Goal: Information Seeking & Learning: Learn about a topic

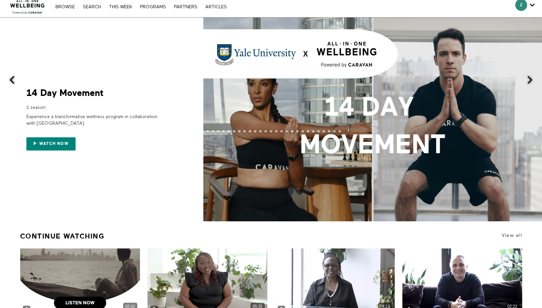
scroll to position [3, 0]
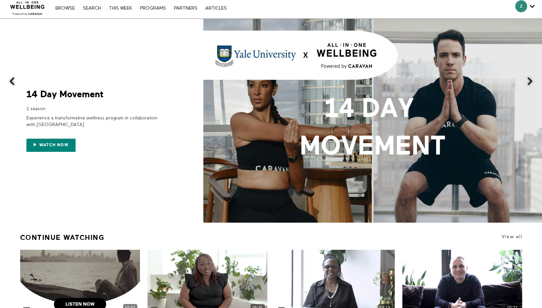
click at [155, 6] on div "Browse Search THIS WEEK PROGRAMS PARTNERS ARTICLES Subscribe Account settings M…" at bounding box center [141, 7] width 178 height 5
click at [154, 10] on link "PROGRAMS" at bounding box center [153, 8] width 33 height 5
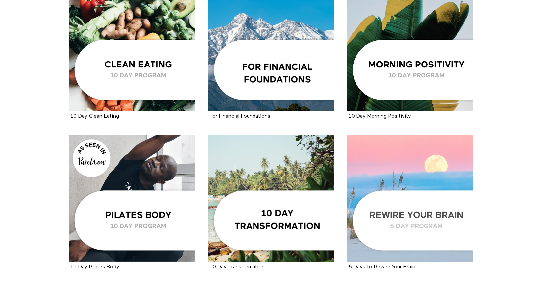
scroll to position [945, 0]
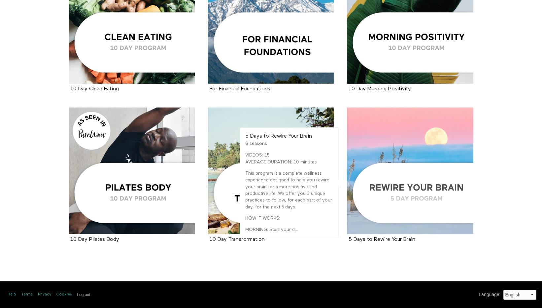
click at [379, 145] on div at bounding box center [410, 170] width 127 height 127
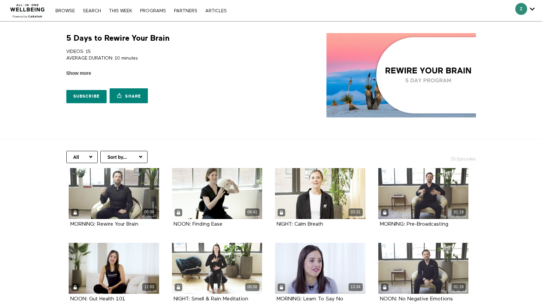
scroll to position [5, 0]
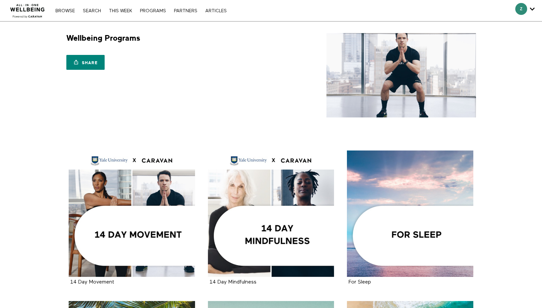
scroll to position [3, 0]
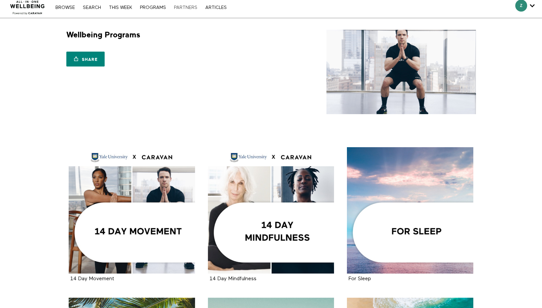
click at [189, 7] on link "PARTNERS" at bounding box center [186, 7] width 30 height 5
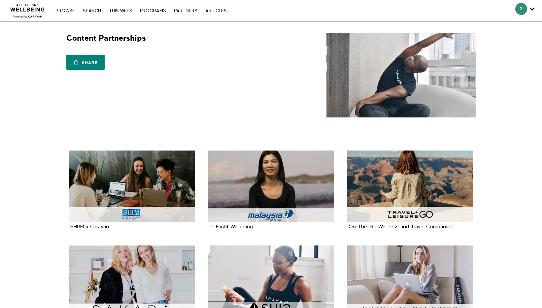
click at [189, 6] on div "Browse Search THIS WEEK PROGRAMS PARTNERS ARTICLES Subscribe Account settings M…" at bounding box center [186, 10] width 373 height 21
click at [88, 11] on link "Search" at bounding box center [92, 11] width 25 height 5
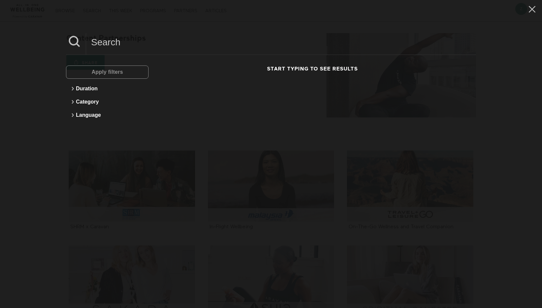
click at [38, 14] on div "Apply filters Duration Category Language Start typing to see results" at bounding box center [271, 154] width 542 height 308
click at [534, 13] on icon at bounding box center [532, 9] width 13 height 11
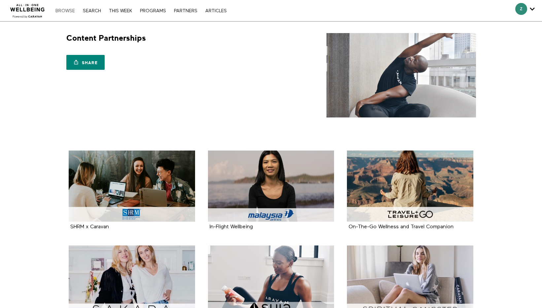
click at [66, 9] on link "Browse" at bounding box center [65, 11] width 26 height 5
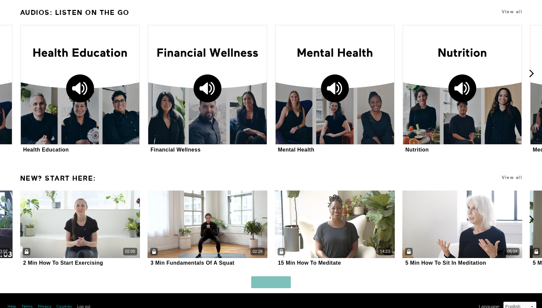
scroll to position [1082, 0]
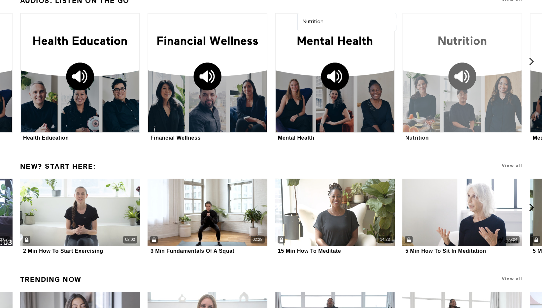
click at [475, 78] on div at bounding box center [463, 73] width 120 height 120
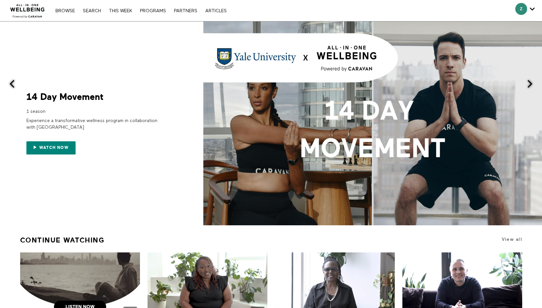
scroll to position [412, 0]
